Goal: Task Accomplishment & Management: Complete application form

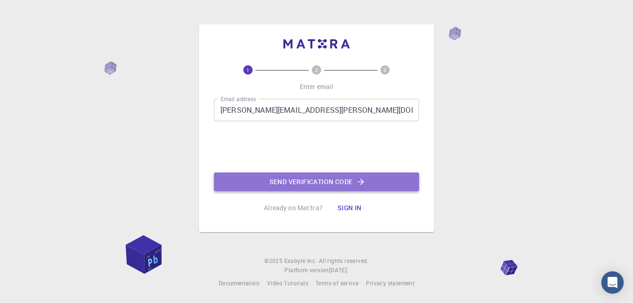
click at [311, 184] on button "Send verification code" at bounding box center [316, 182] width 205 height 19
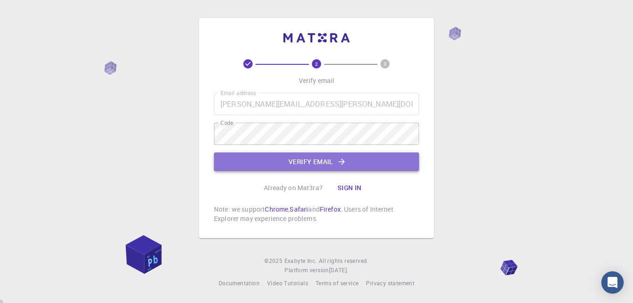
click at [316, 163] on button "Verify email" at bounding box center [316, 161] width 205 height 19
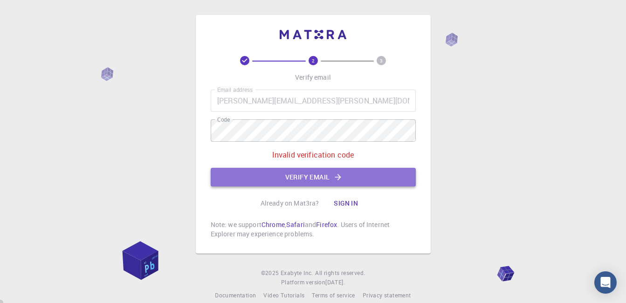
click at [303, 176] on button "Verify email" at bounding box center [313, 177] width 205 height 19
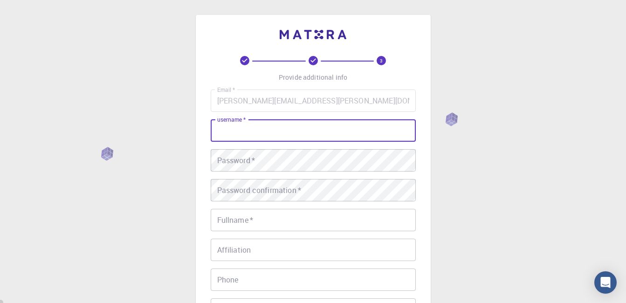
click at [245, 136] on input "username   *" at bounding box center [313, 130] width 205 height 22
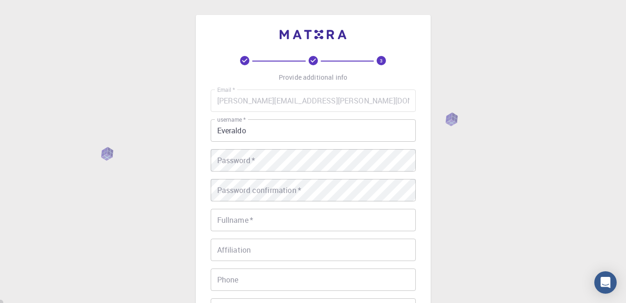
click at [471, 187] on div "3 Provide additional info Email   * everaldo.santos@ifal.edu.br Email   * usern…" at bounding box center [313, 237] width 626 height 475
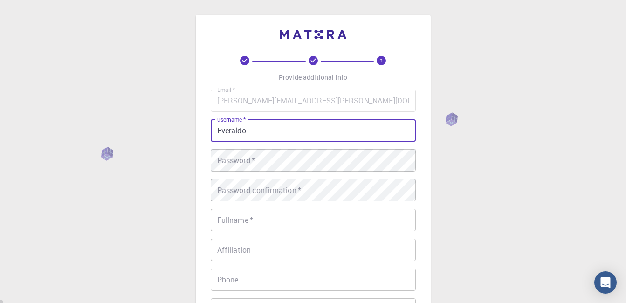
click at [259, 133] on input "Everaldo" at bounding box center [313, 130] width 205 height 22
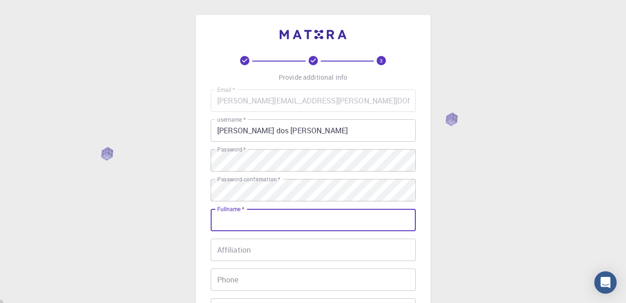
click at [251, 225] on input "Fullname   *" at bounding box center [313, 220] width 205 height 22
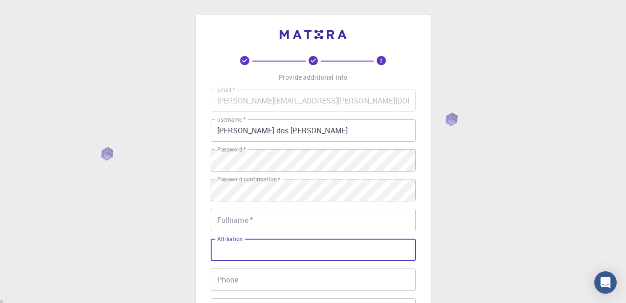
click at [327, 250] on input "Affiliation" at bounding box center [313, 250] width 205 height 22
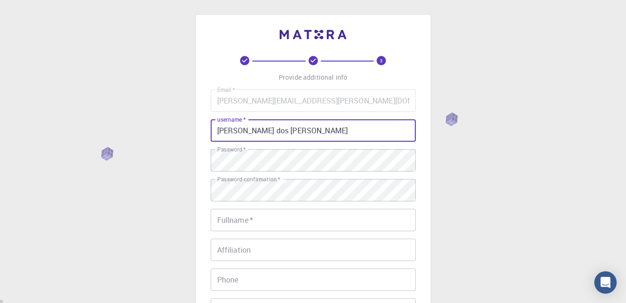
click at [294, 134] on input "Everaldo dos Santos" at bounding box center [313, 130] width 205 height 22
type input "E"
type input "eversan"
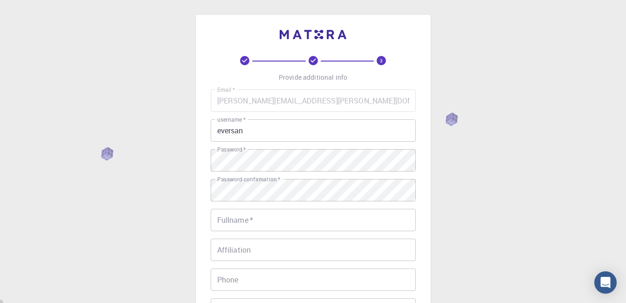
click at [494, 218] on div "3 Provide additional info Email   * everaldo.santos@ifal.edu.br Email   * usern…" at bounding box center [313, 237] width 626 height 475
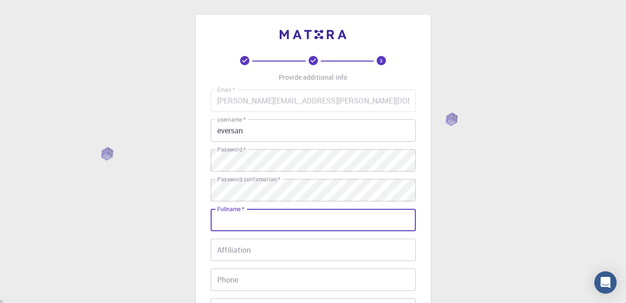
click at [224, 223] on input "Fullname   *" at bounding box center [313, 220] width 205 height 22
type input "Everaldo dos Santos"
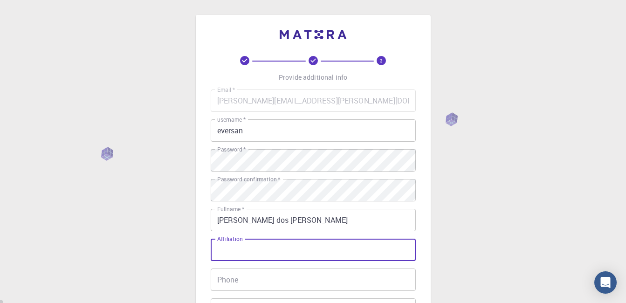
click at [234, 254] on input "Affiliation" at bounding box center [313, 250] width 205 height 22
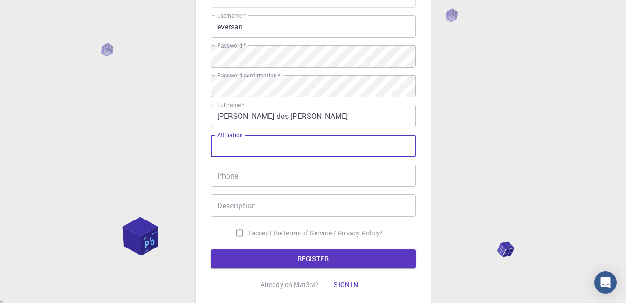
scroll to position [112, 0]
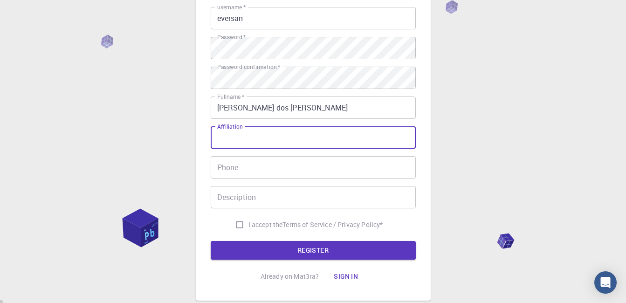
click at [239, 225] on input "I accept the Terms of Service / Privacy Policy *" at bounding box center [240, 225] width 18 height 18
checkbox input "true"
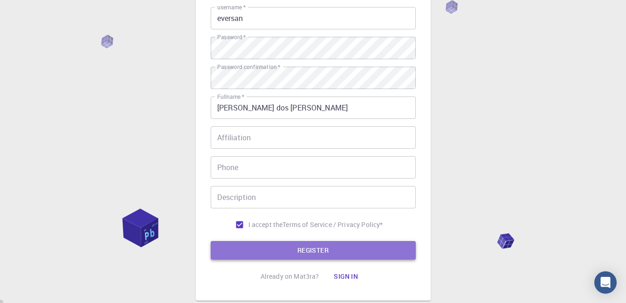
click at [312, 252] on button "REGISTER" at bounding box center [313, 250] width 205 height 19
